Goal: Book appointment/travel/reservation

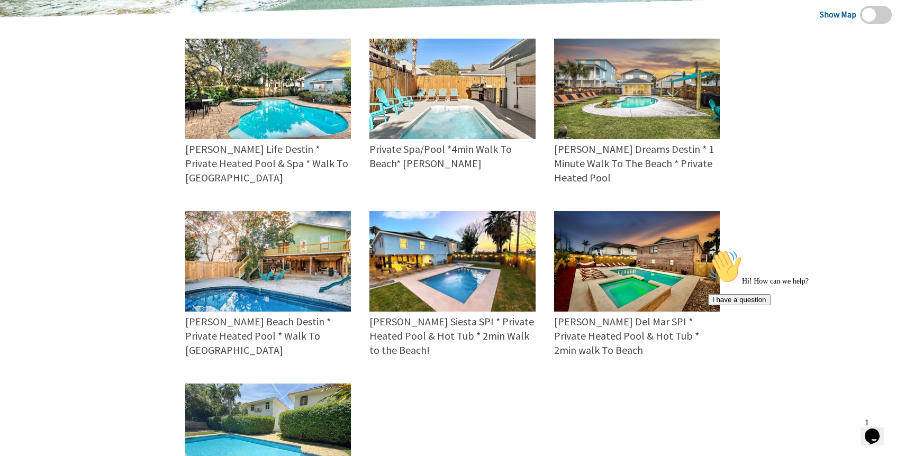
scroll to position [304, 0]
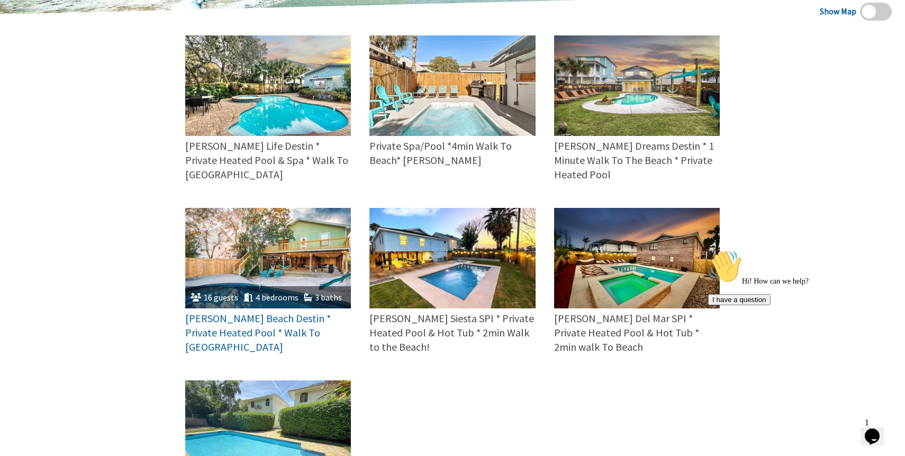
click at [324, 231] on img at bounding box center [268, 258] width 166 height 101
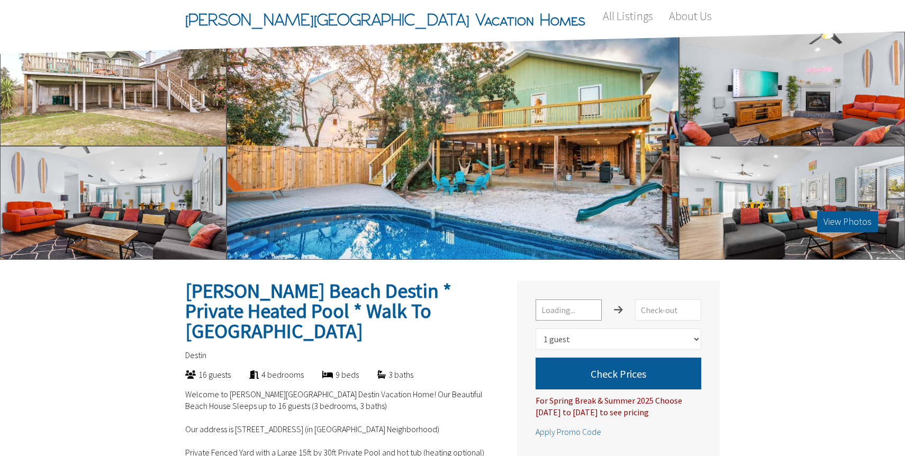
select select "1"
click at [570, 312] on input "text" at bounding box center [569, 310] width 66 height 21
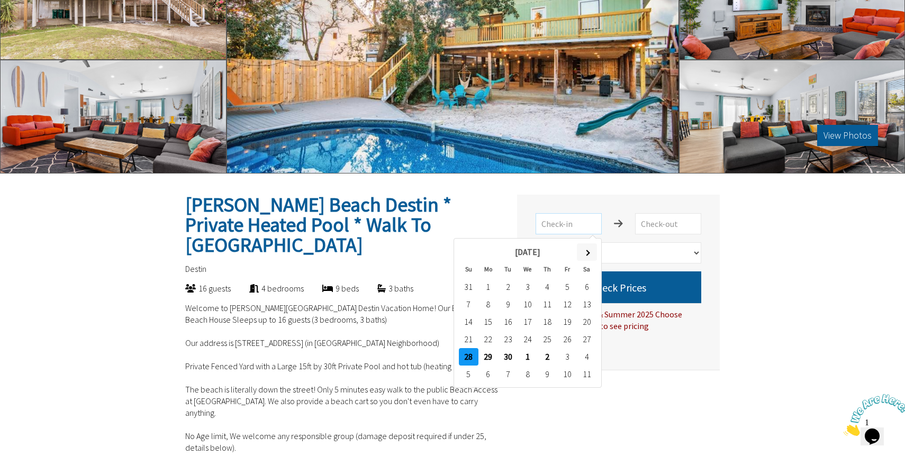
scroll to position [145, 0]
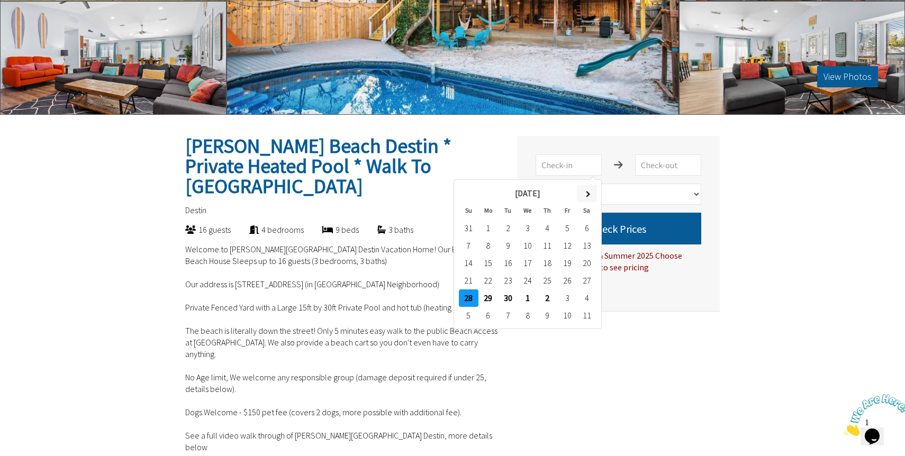
click at [588, 192] on span at bounding box center [587, 194] width 6 height 6
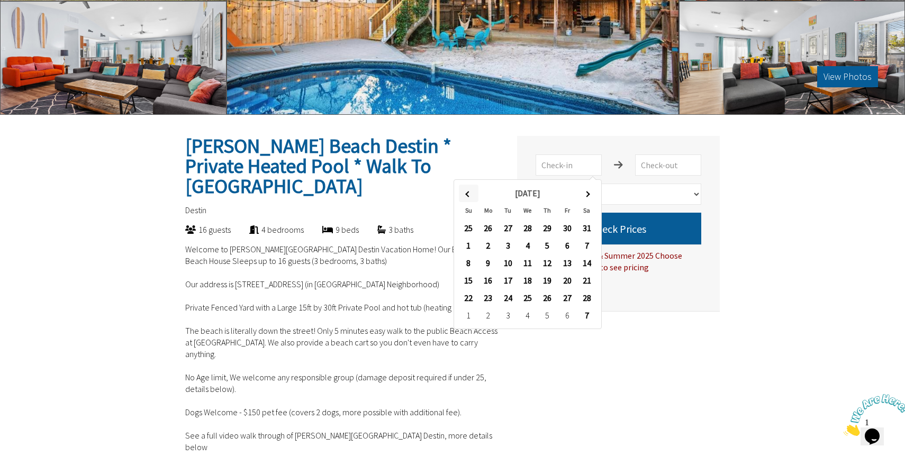
click at [469, 193] on span at bounding box center [468, 194] width 6 height 6
type input "[DATE]"
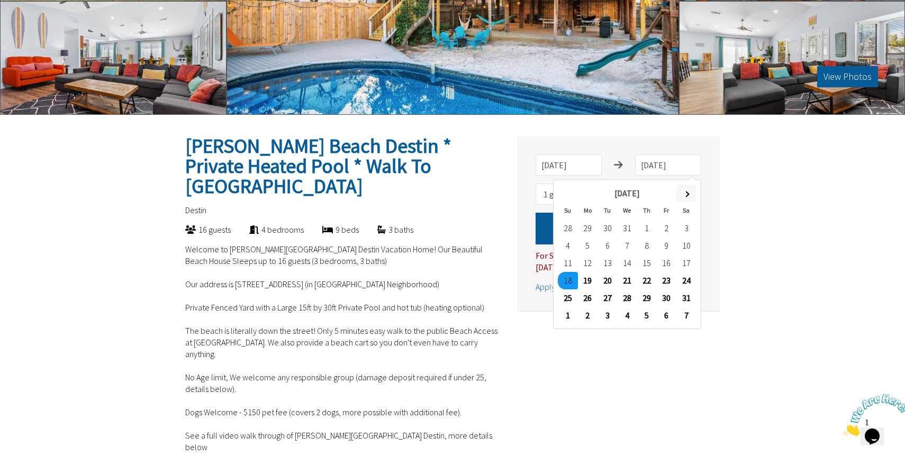
click at [690, 194] on th at bounding box center [686, 193] width 20 height 17
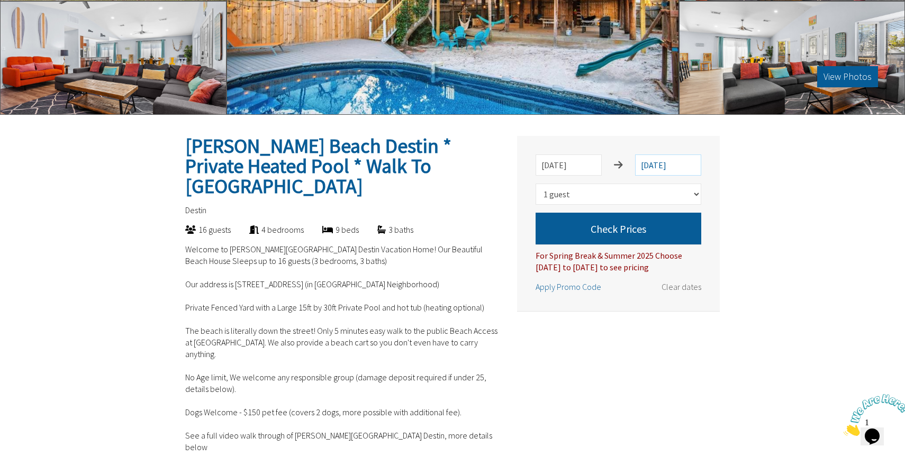
click at [666, 162] on input "[DATE]" at bounding box center [668, 165] width 66 height 21
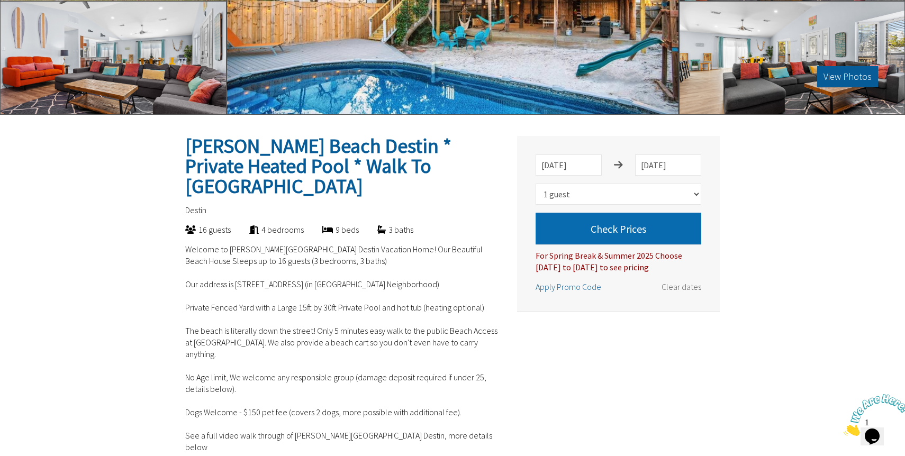
click at [640, 216] on button "Check Prices" at bounding box center [619, 229] width 166 height 32
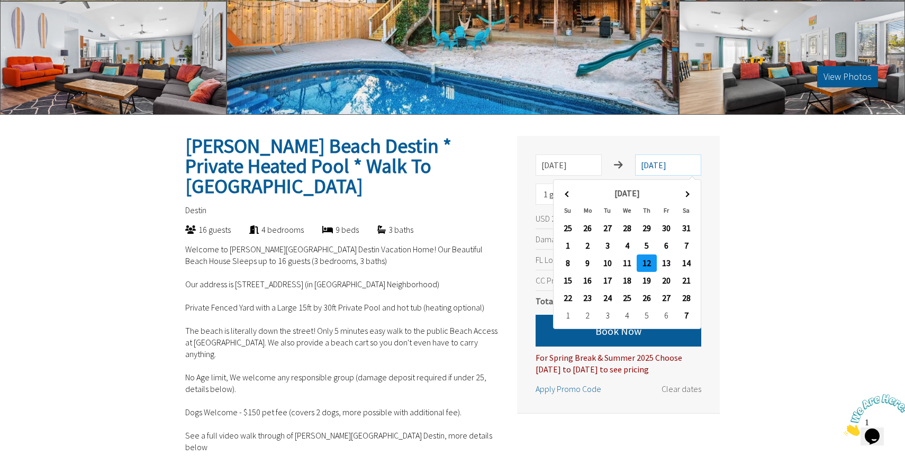
click at [656, 167] on input "[DATE]" at bounding box center [668, 165] width 66 height 21
type input "[DATE]"
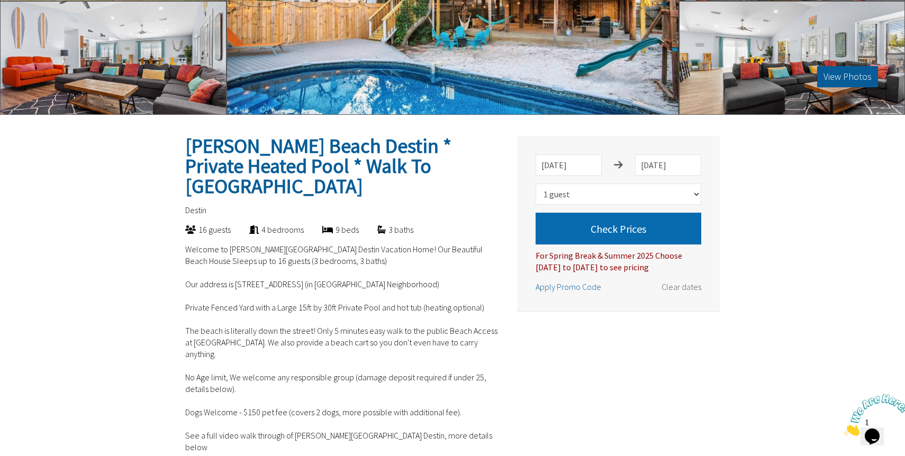
click at [651, 228] on button "Check Prices" at bounding box center [619, 229] width 166 height 32
